Goal: Information Seeking & Learning: Understand process/instructions

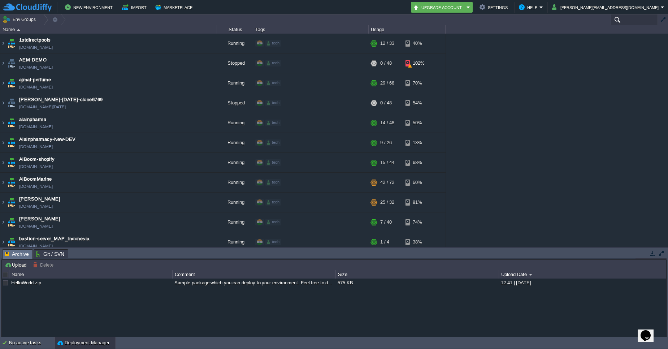
click at [622, 21] on input "text" at bounding box center [634, 19] width 47 height 10
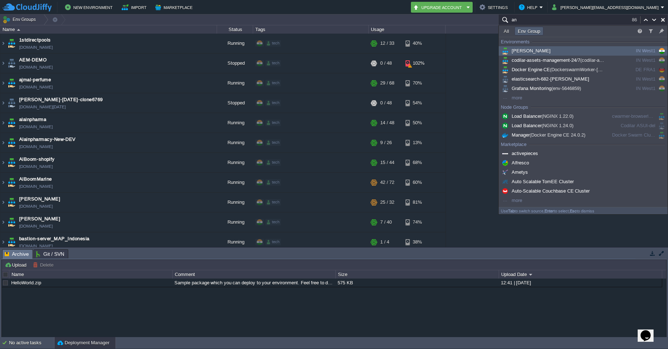
drag, startPoint x: 622, startPoint y: 21, endPoint x: 553, endPoint y: 51, distance: 75.2
click at [553, 51] on body "New Environment Import Marketplace Bonus ₹0.00 Upgrade Account Settings Help [P…" at bounding box center [334, 174] width 668 height 349
type input "an"
click at [553, 51] on div "[PERSON_NAME]" at bounding box center [555, 51] width 109 height 8
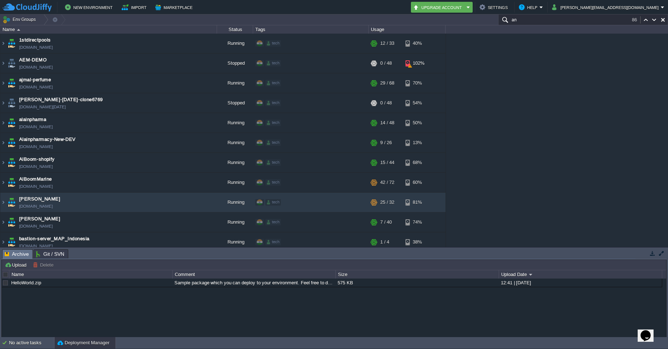
click at [553, 51] on div "1stdirectpools [DOMAIN_NAME] Running tech + Add to Env Group RAM 34% CPU 2% 12 …" at bounding box center [334, 141] width 668 height 214
click at [2, 202] on img at bounding box center [3, 203] width 6 height 20
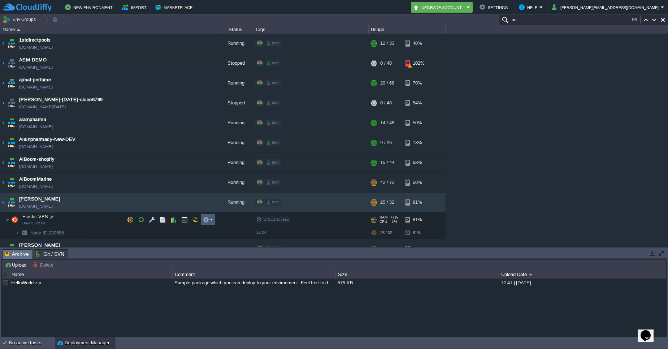
click at [214, 221] on td at bounding box center [208, 219] width 14 height 11
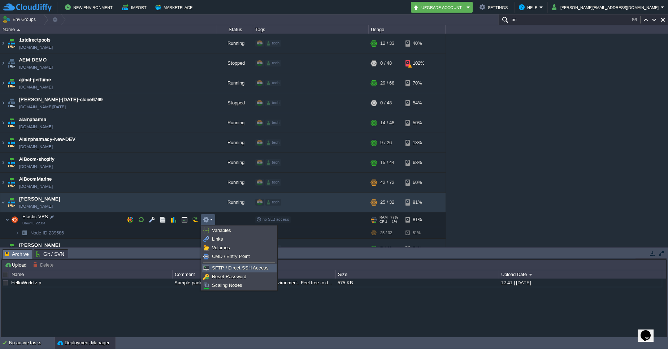
click at [229, 269] on span "SFTP / Direct SSH Access" at bounding box center [240, 267] width 57 height 5
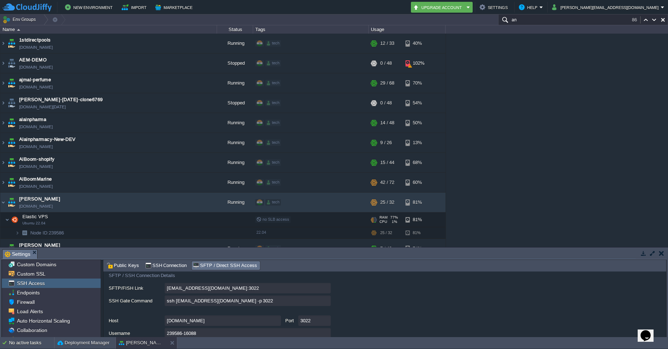
scroll to position [37, 0]
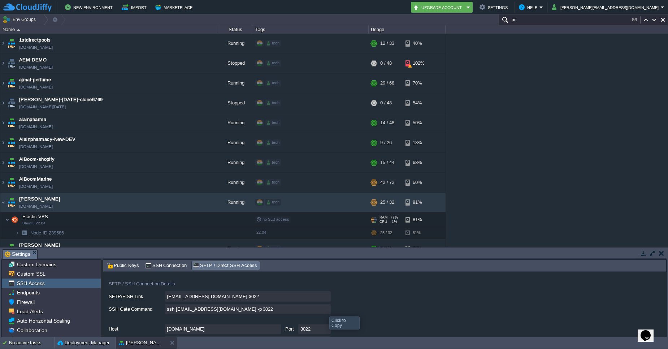
click at [327, 309] on input "ssh [EMAIL_ADDRESS][DOMAIN_NAME] -p 3022" at bounding box center [248, 309] width 166 height 10
